Goal: Find specific page/section: Locate a particular part of the current website

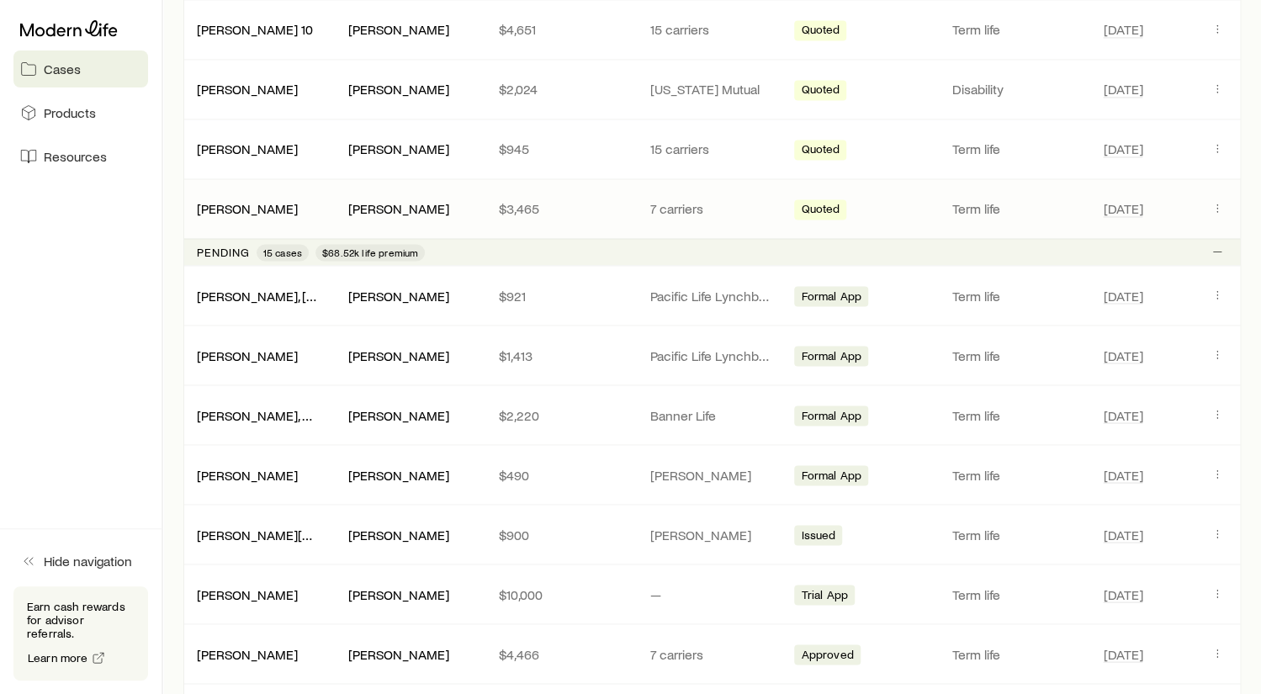
scroll to position [1429, 0]
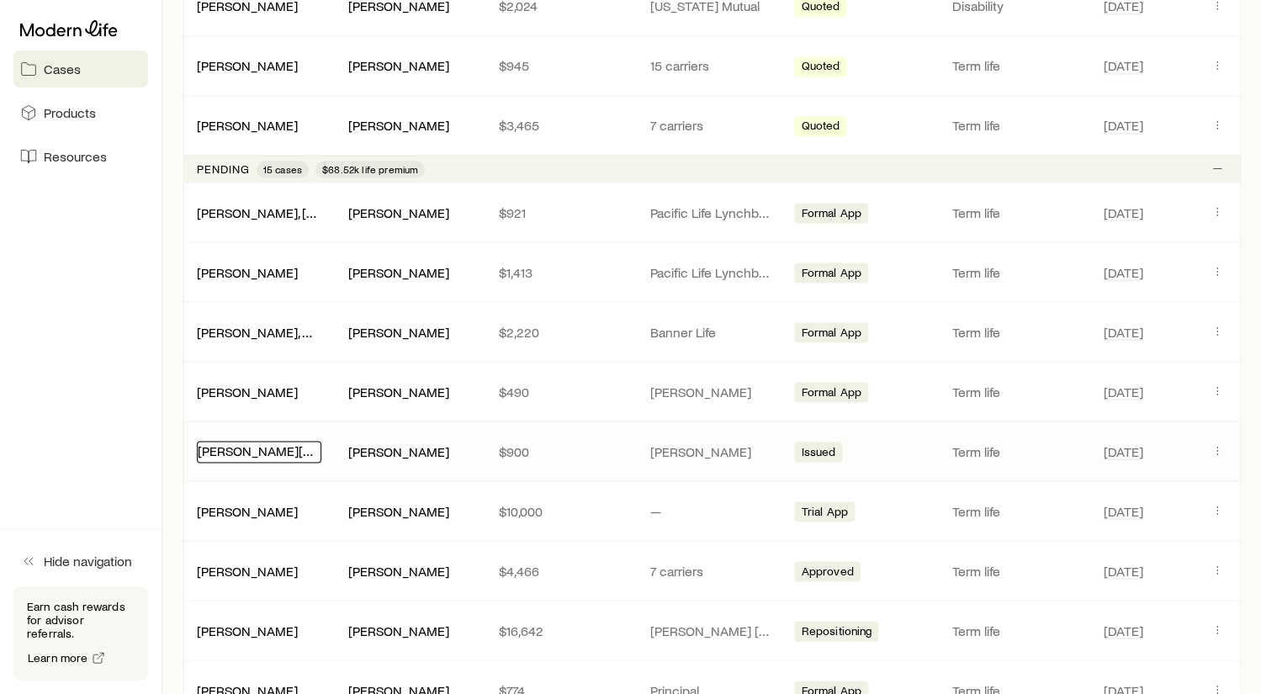
click at [229, 442] on link "[PERSON_NAME][GEOGRAPHIC_DATA]" at bounding box center [311, 450] width 227 height 16
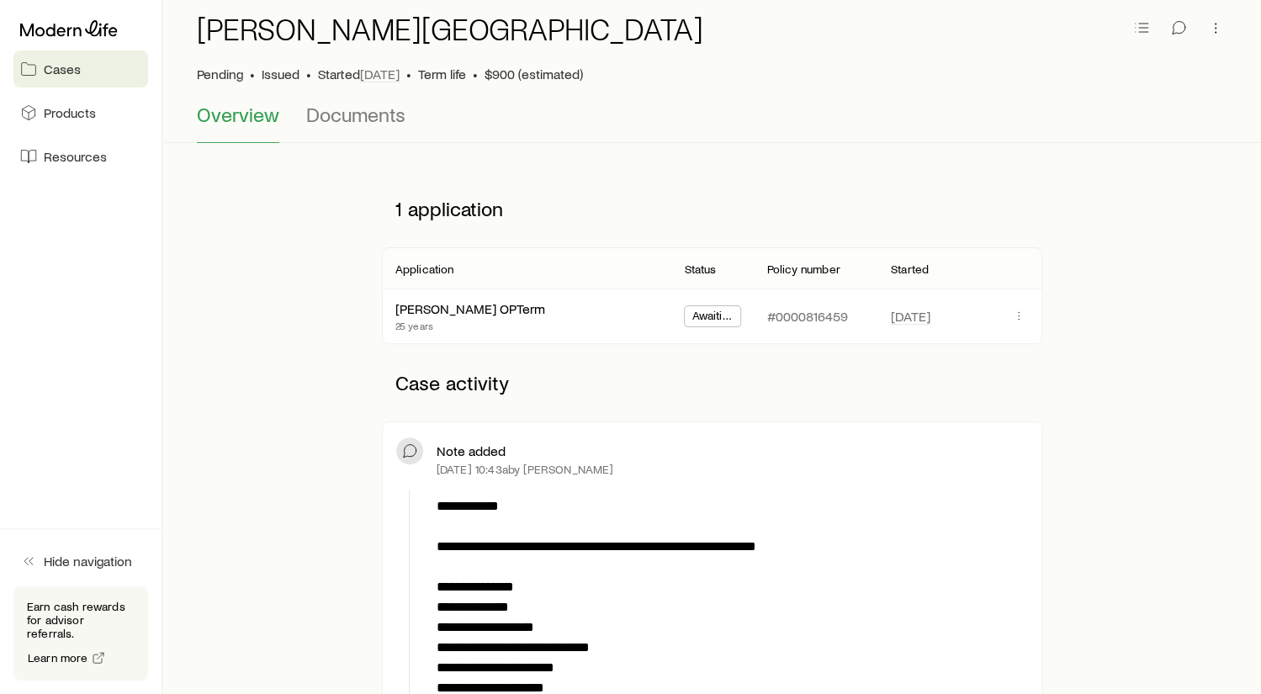
scroll to position [83, 0]
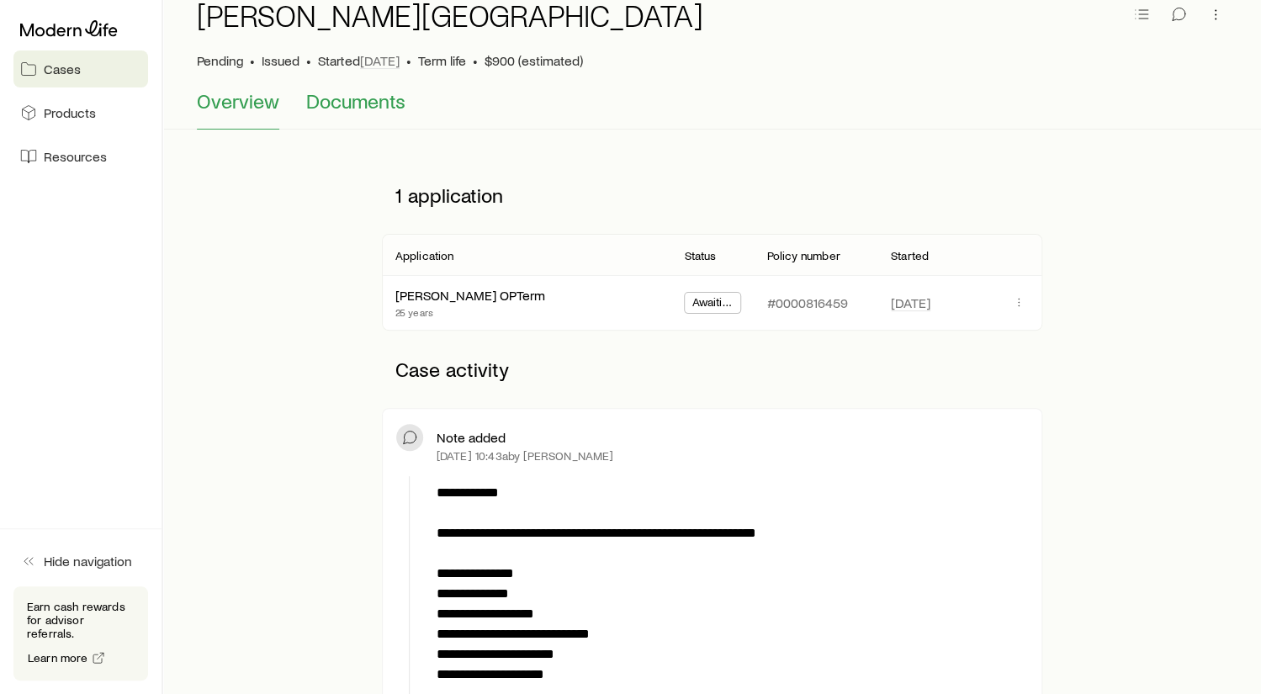
click at [358, 104] on span "Documents" at bounding box center [355, 101] width 99 height 24
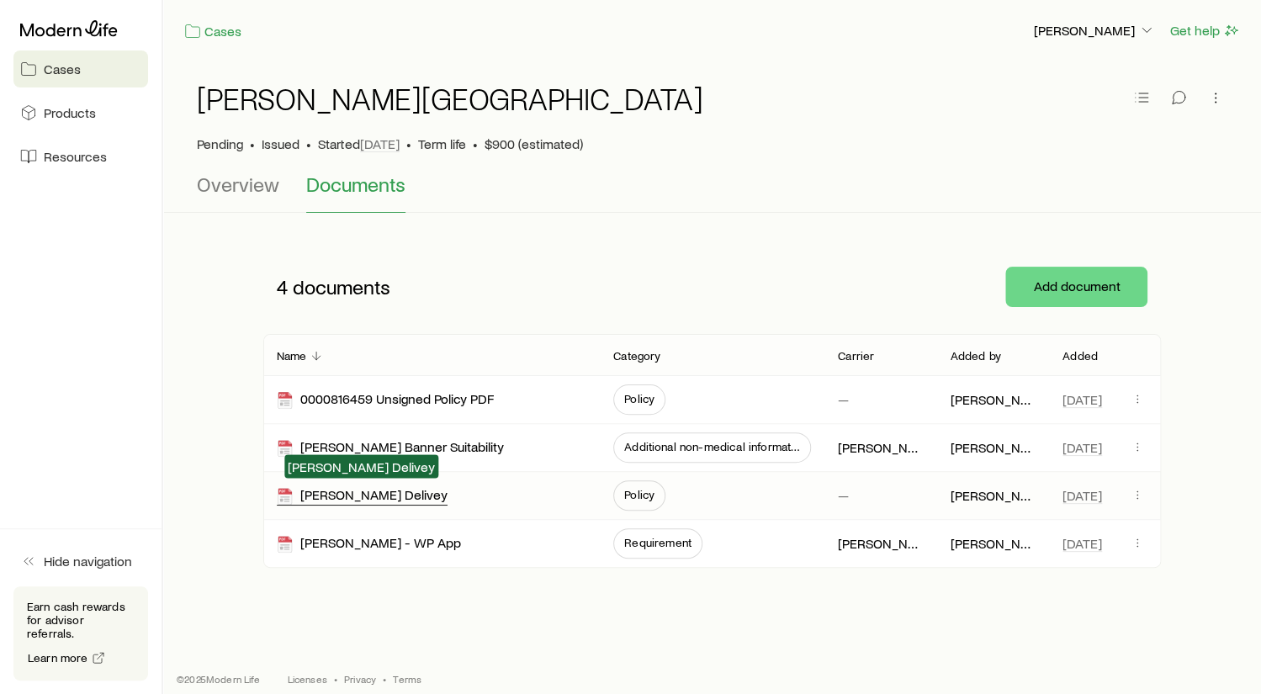
click at [377, 494] on div "[PERSON_NAME] Delivey" at bounding box center [362, 495] width 171 height 19
